Goal: Task Accomplishment & Management: Manage account settings

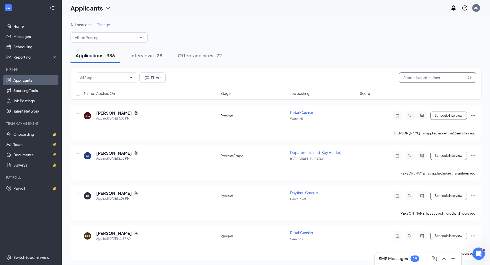
click at [433, 80] on input "text" at bounding box center [437, 77] width 77 height 10
paste input "[PERSON_NAME]"
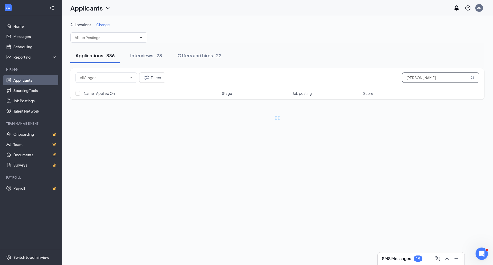
type input "[PERSON_NAME]"
click at [170, 50] on button "Interviews · 1 / 28" at bounding box center [156, 55] width 48 height 15
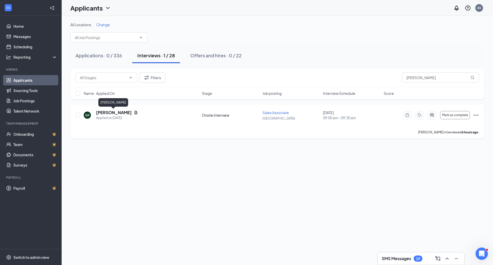
click at [110, 113] on h5 "[PERSON_NAME]" at bounding box center [114, 113] width 36 height 6
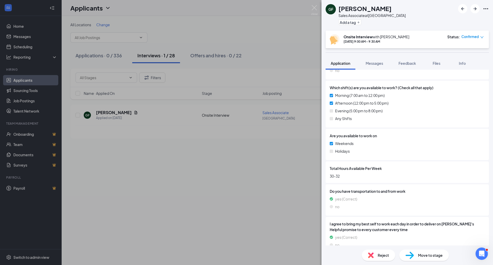
scroll to position [128, 0]
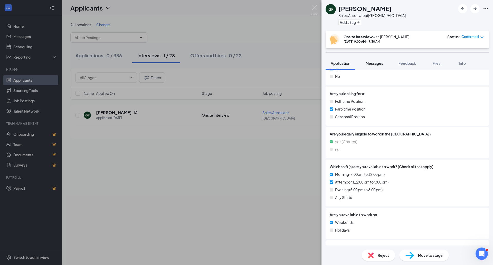
click at [372, 67] on button "Messages" at bounding box center [375, 63] width 28 height 13
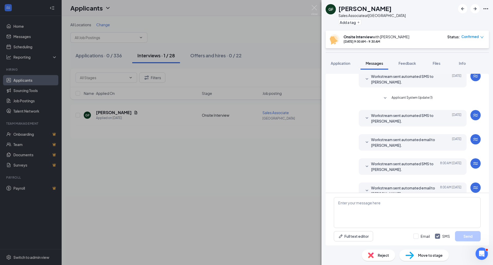
scroll to position [130, 0]
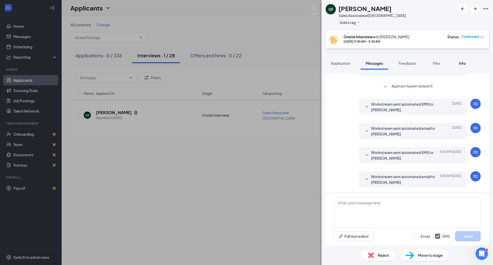
click at [464, 61] on span "Info" at bounding box center [462, 63] width 7 height 5
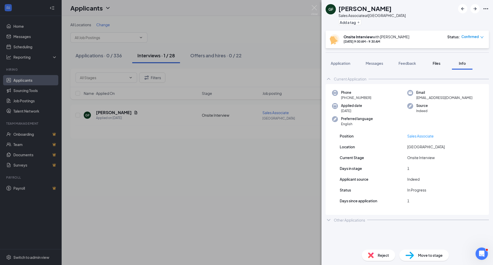
click at [444, 63] on button "Files" at bounding box center [437, 63] width 21 height 13
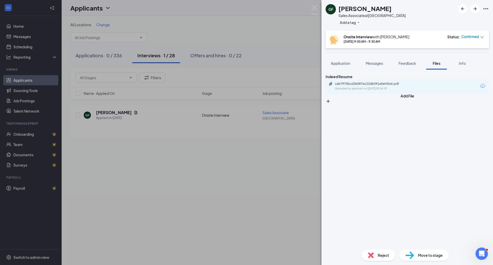
click at [386, 91] on div "Uploaded by applicant on [DATE] 09:56:39" at bounding box center [373, 89] width 77 height 4
